Goal: Task Accomplishment & Management: Complete application form

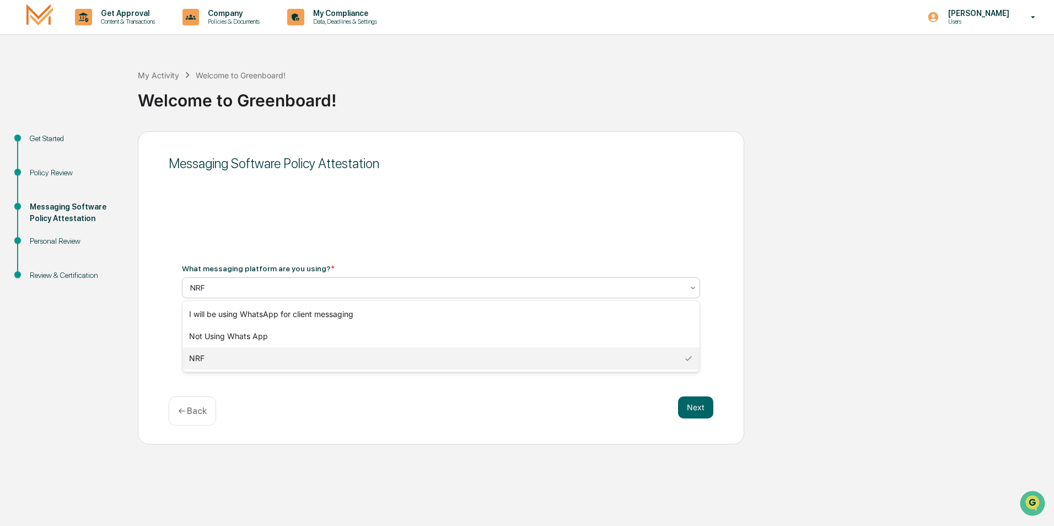
click at [345, 282] on div at bounding box center [436, 287] width 493 height 11
click at [271, 331] on div "Not Using Whats App" at bounding box center [440, 336] width 517 height 22
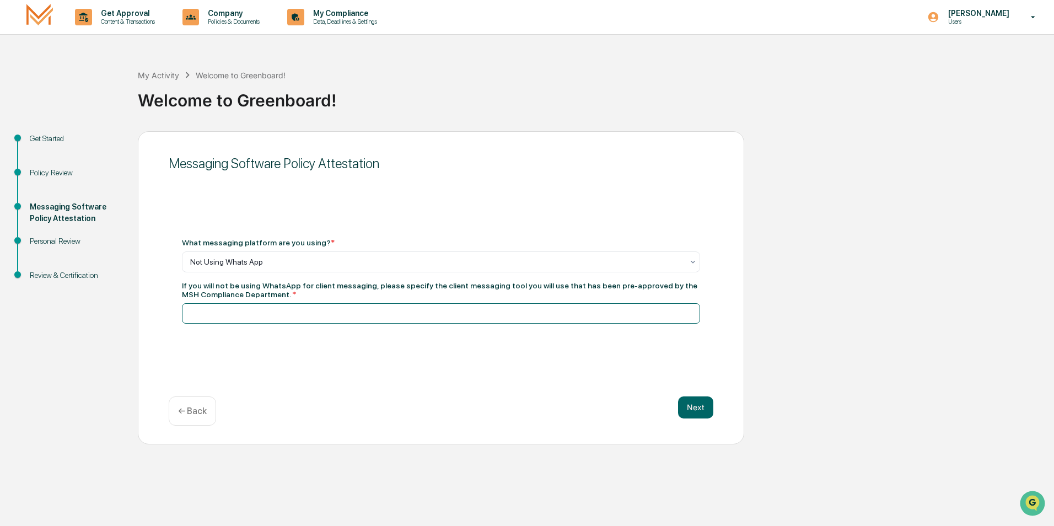
click at [273, 318] on input at bounding box center [441, 313] width 518 height 20
type input "**********"
click at [695, 407] on button "Next" at bounding box center [695, 407] width 35 height 22
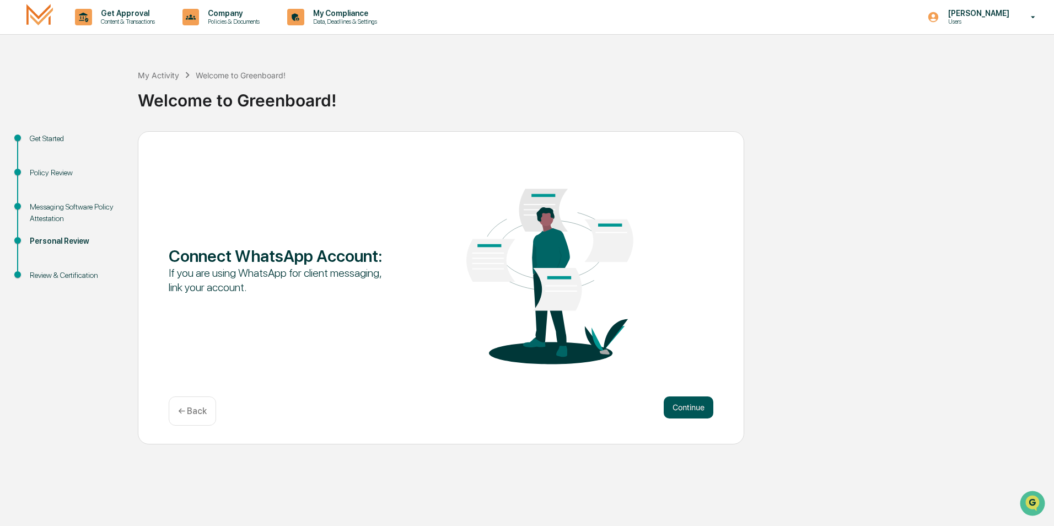
click at [694, 406] on button "Continue" at bounding box center [688, 407] width 50 height 22
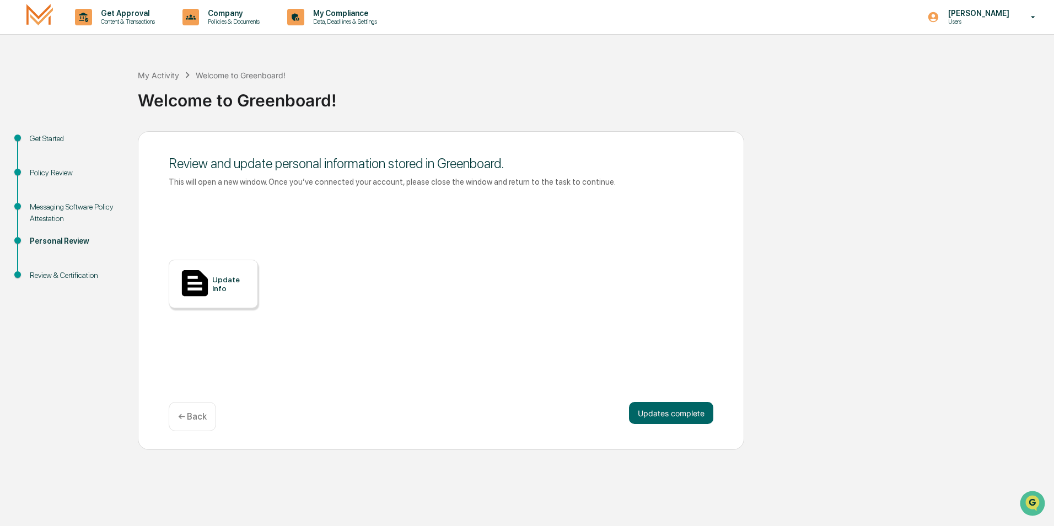
click at [194, 411] on p "← Back" at bounding box center [192, 416] width 29 height 10
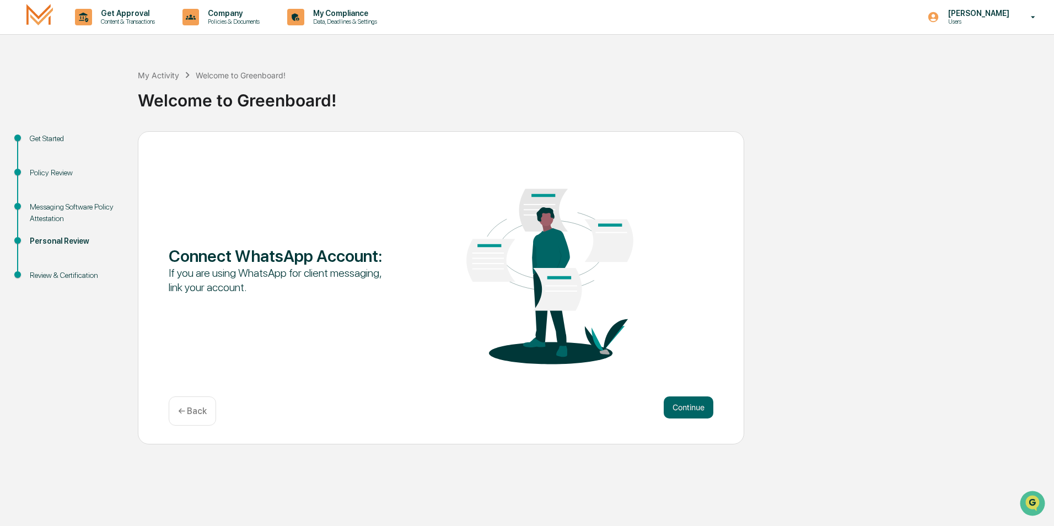
click at [42, 274] on div "Review & Certification" at bounding box center [75, 275] width 90 height 12
click at [74, 275] on div "Review & Certification" at bounding box center [75, 275] width 90 height 12
click at [196, 406] on p "← Back" at bounding box center [192, 411] width 29 height 10
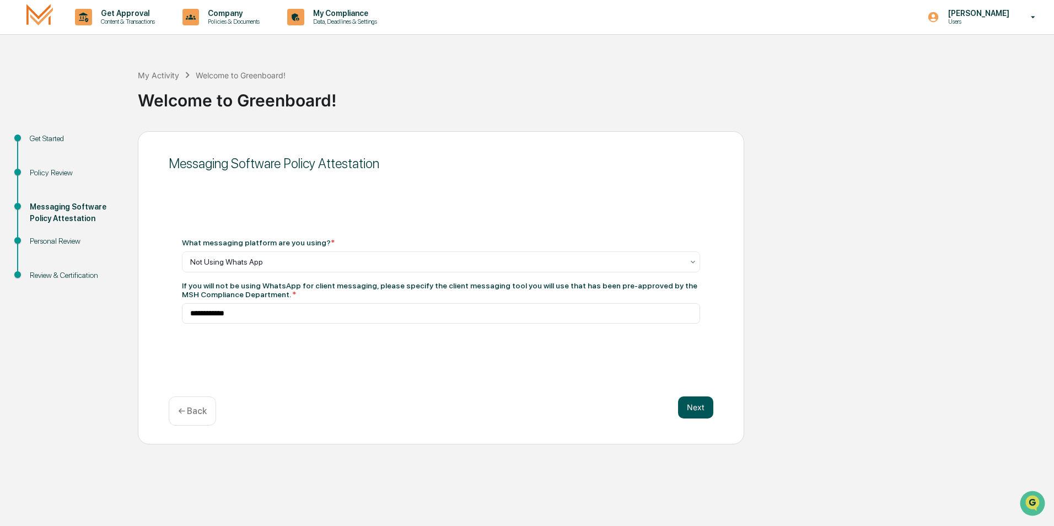
click at [694, 406] on button "Next" at bounding box center [695, 407] width 35 height 22
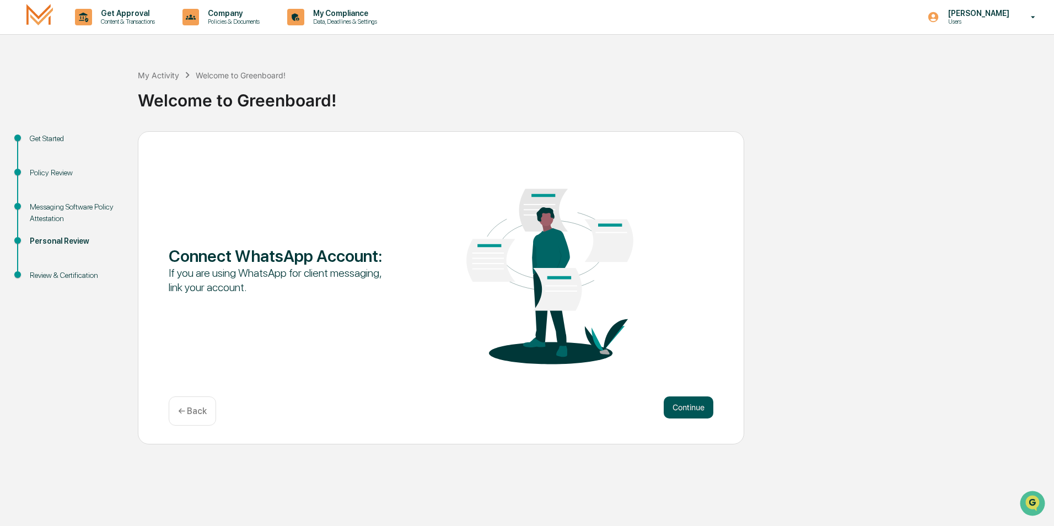
click at [684, 405] on button "Continue" at bounding box center [688, 407] width 50 height 22
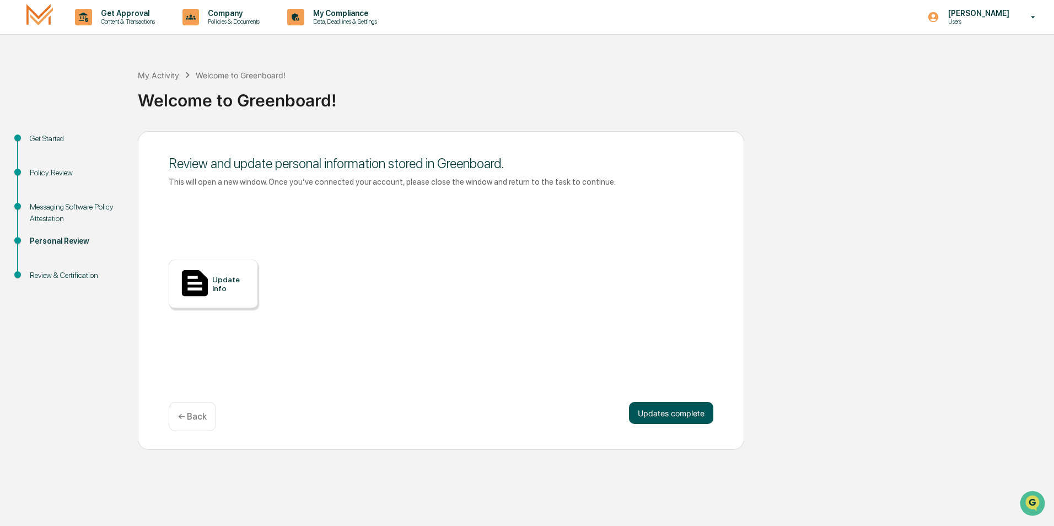
click at [695, 412] on button "Updates complete" at bounding box center [671, 413] width 84 height 22
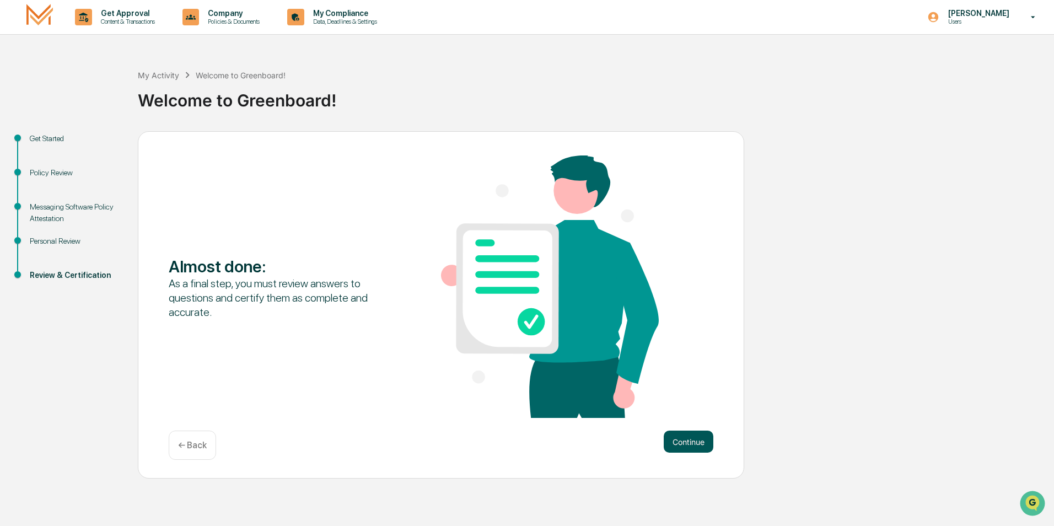
click at [709, 444] on button "Continue" at bounding box center [688, 441] width 50 height 22
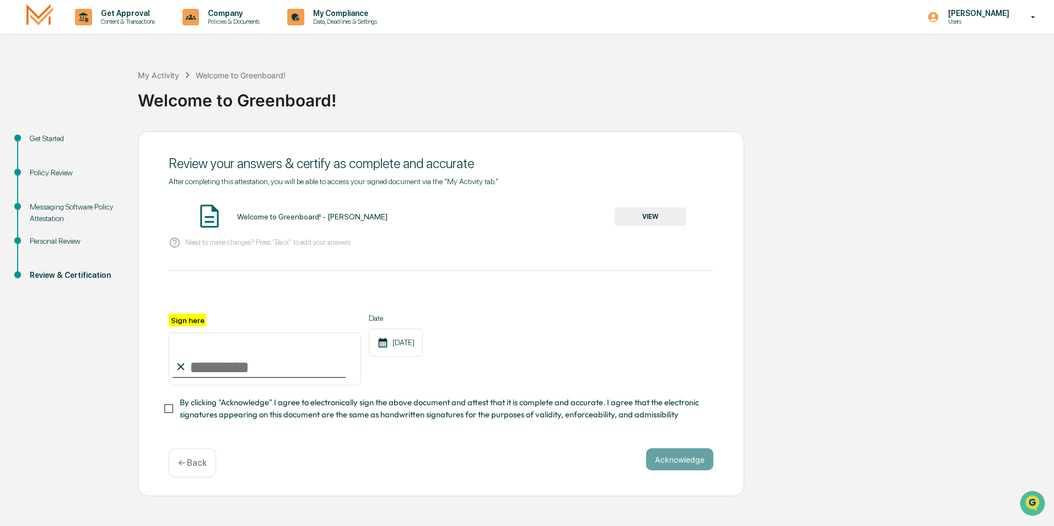
click at [220, 368] on input "Sign here" at bounding box center [265, 358] width 192 height 53
type input "**********"
click at [684, 459] on button "Acknowledge" at bounding box center [679, 459] width 67 height 22
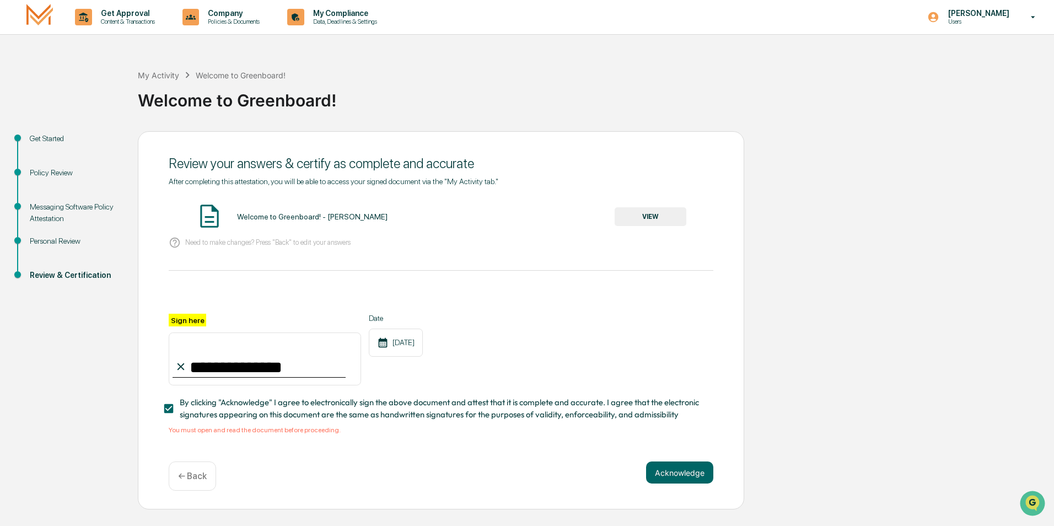
click at [660, 216] on button "VIEW" at bounding box center [650, 216] width 72 height 19
